Goal: Task Accomplishment & Management: Manage account settings

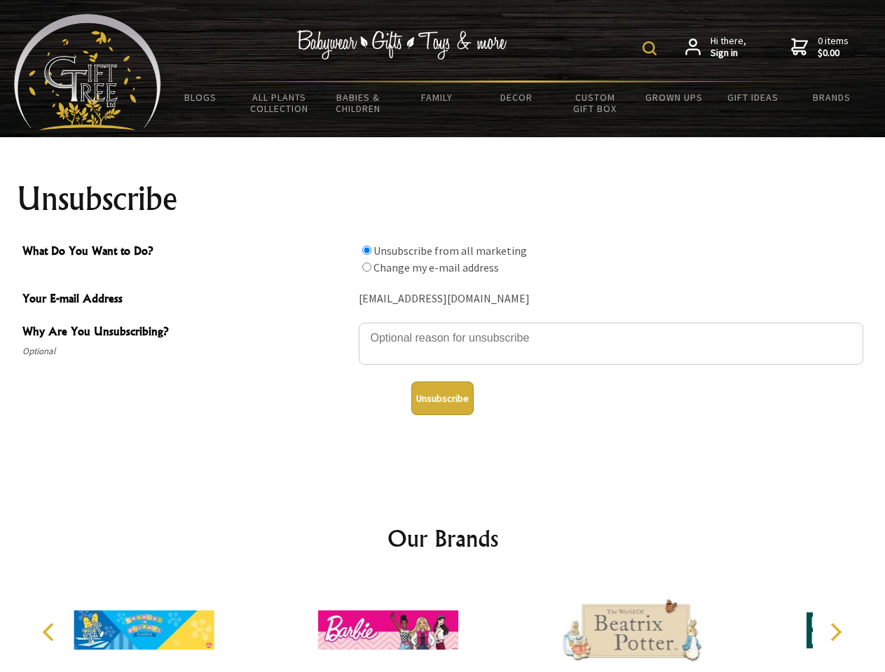
click at [651, 48] on img at bounding box center [649, 48] width 14 height 14
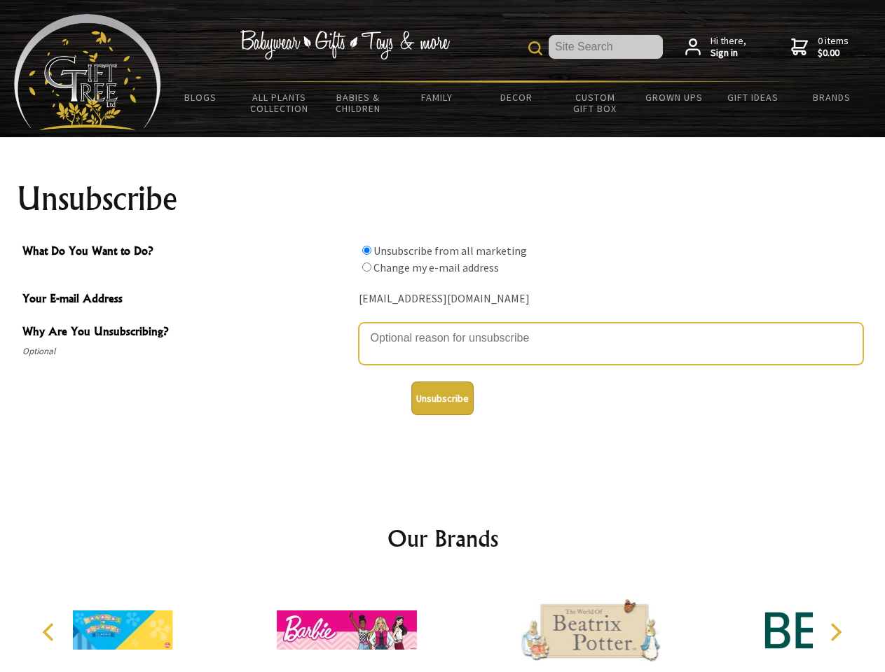
click at [443, 328] on textarea "Why Are You Unsubscribing?" at bounding box center [611, 344] width 504 height 42
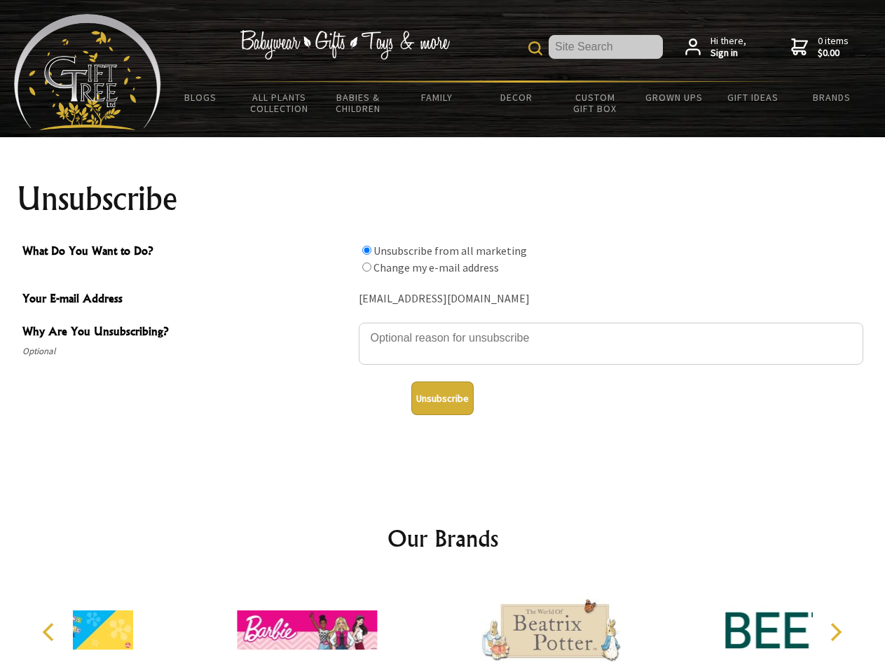
click at [366, 250] on input "What Do You Want to Do?" at bounding box center [366, 250] width 9 height 9
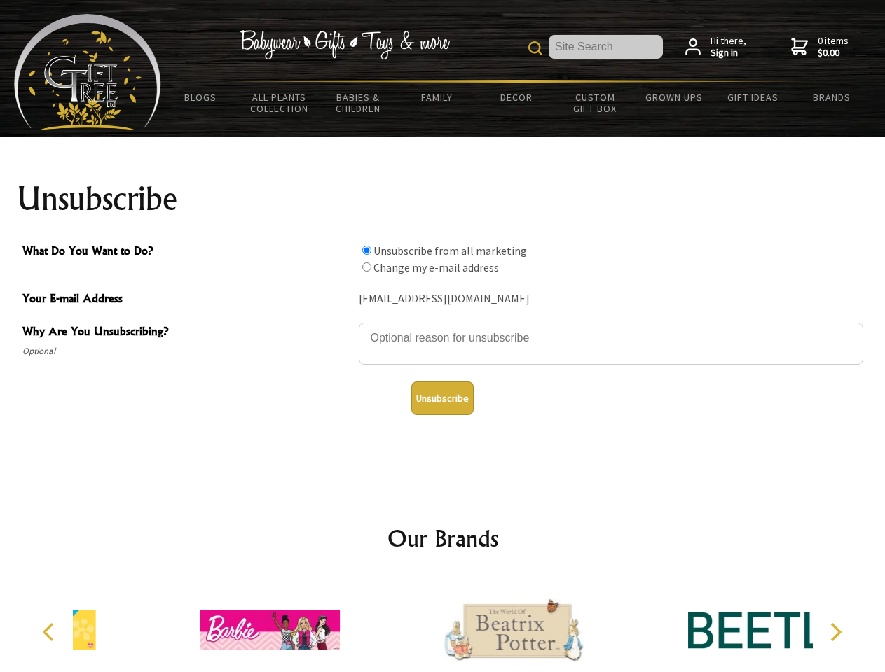
click at [366, 267] on input "What Do You Want to Do?" at bounding box center [366, 267] width 9 height 9
radio input "true"
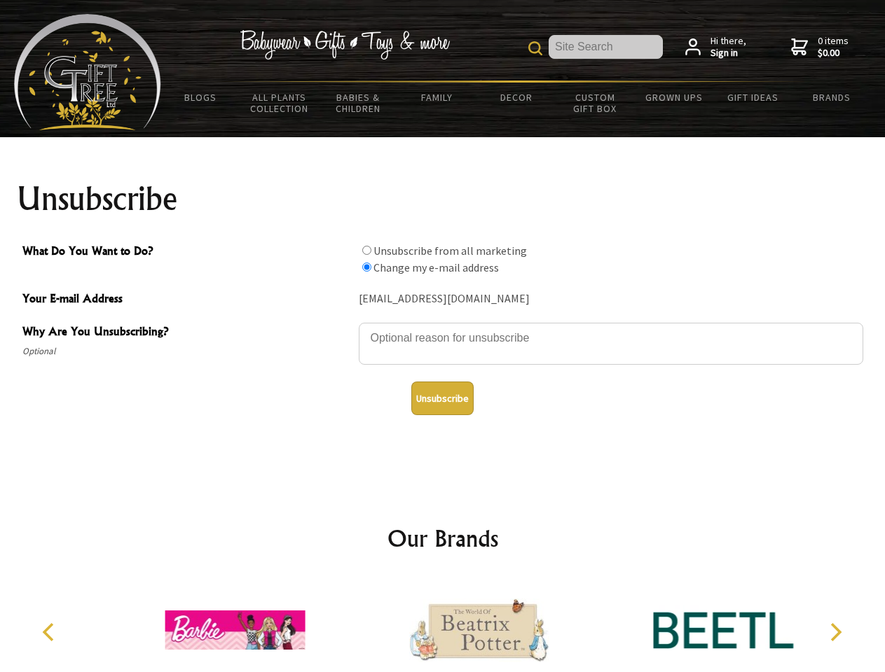
click at [442, 399] on button "Unsubscribe" at bounding box center [442, 399] width 62 height 34
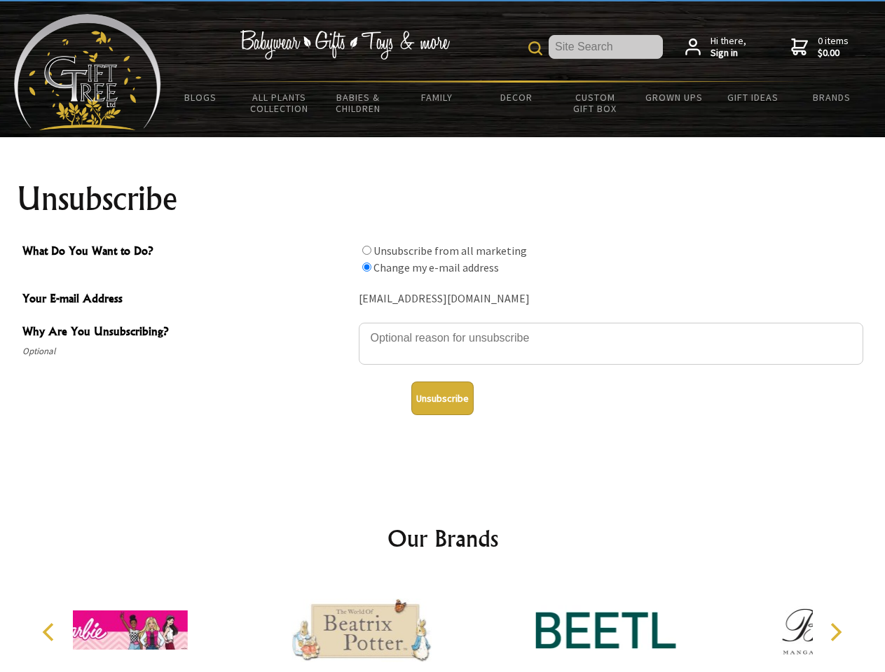
click at [50, 633] on icon "Previous" at bounding box center [50, 632] width 18 height 18
click at [835, 633] on icon "Next" at bounding box center [834, 632] width 18 height 18
